Goal: Entertainment & Leisure: Consume media (video, audio)

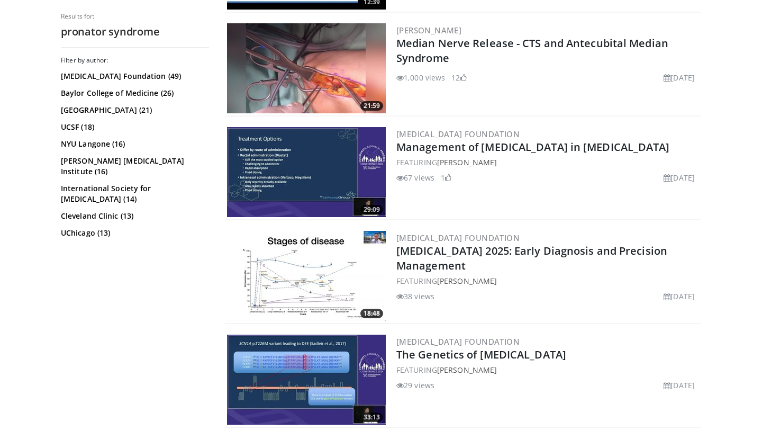
scroll to position [1029, 0]
click at [322, 77] on img at bounding box center [306, 69] width 159 height 90
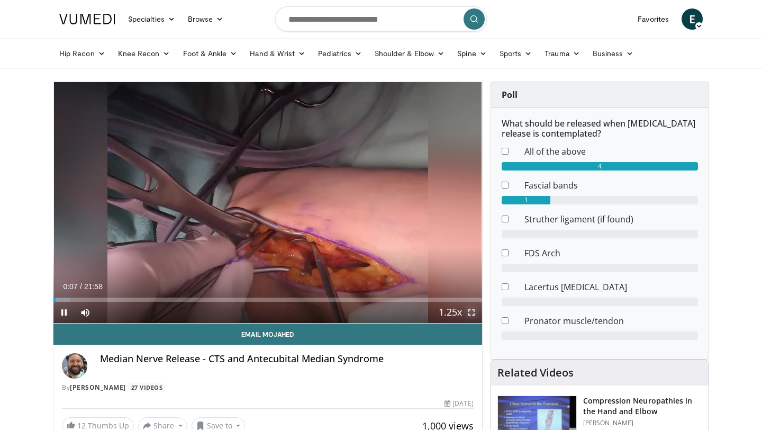
click at [472, 313] on span "Video Player" at bounding box center [471, 312] width 21 height 21
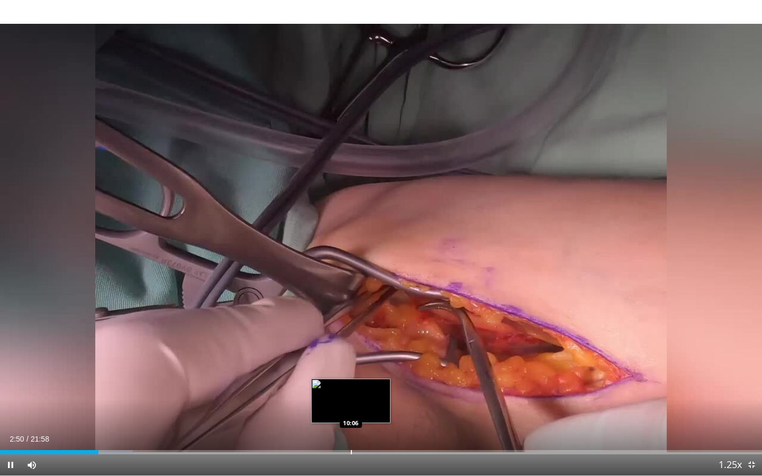
click at [351, 429] on div "Progress Bar" at bounding box center [351, 452] width 1 height 4
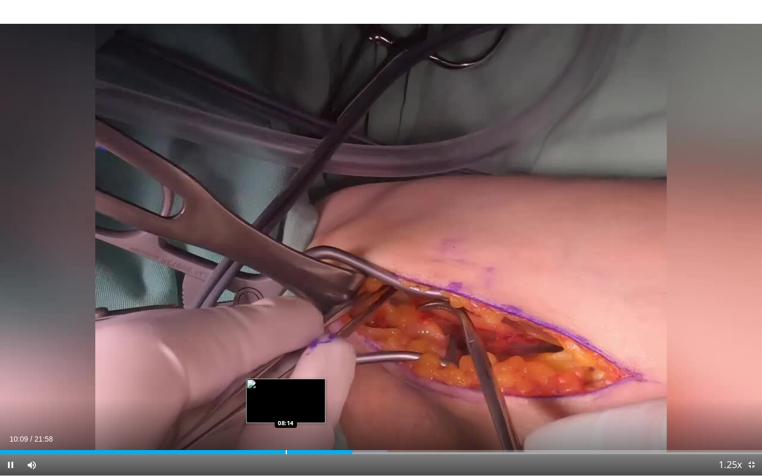
click at [286, 429] on div "Progress Bar" at bounding box center [286, 452] width 1 height 4
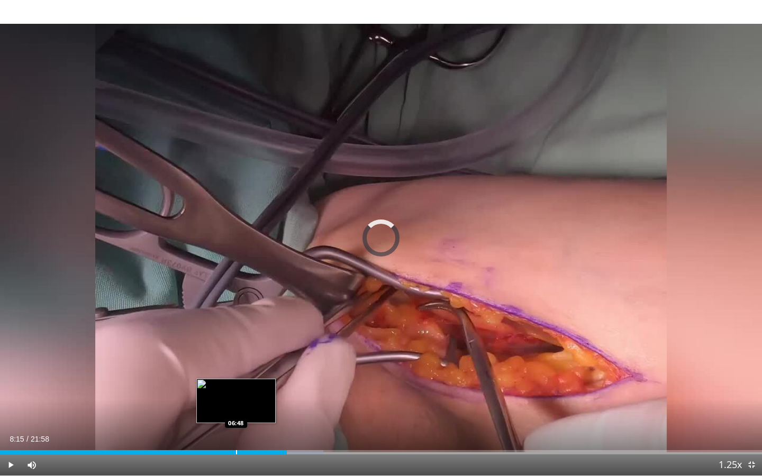
click at [236, 429] on div "Progress Bar" at bounding box center [236, 452] width 1 height 4
click at [252, 429] on div "Progress Bar" at bounding box center [252, 452] width 1 height 4
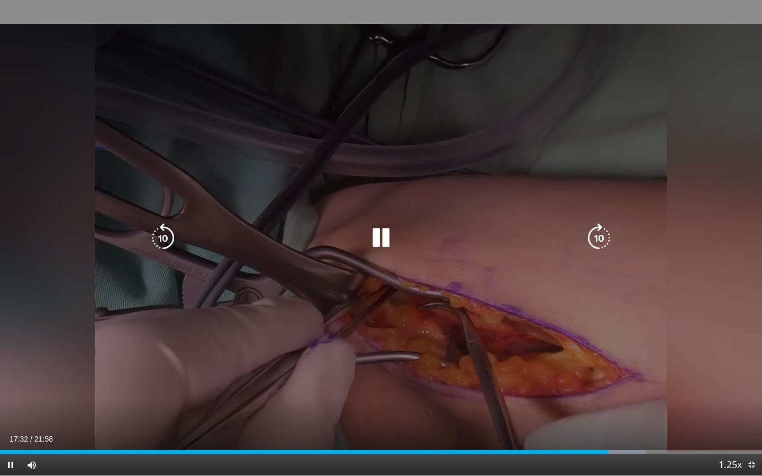
click at [382, 239] on icon "Video Player" at bounding box center [381, 238] width 30 height 30
